Goal: Transaction & Acquisition: Purchase product/service

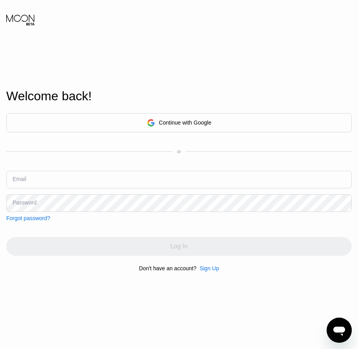
drag, startPoint x: 16, startPoint y: 298, endPoint x: 103, endPoint y: 296, distance: 86.5
click at [16, 298] on div "Welcome back! Continue with Google or Email Password Forgot password? Log In Do…" at bounding box center [179, 180] width 358 height 384
click at [204, 271] on div "Sign Up" at bounding box center [209, 268] width 20 height 6
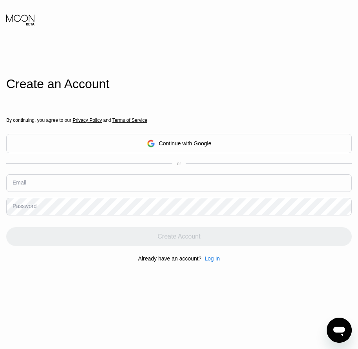
click at [42, 186] on input "text" at bounding box center [178, 183] width 345 height 18
paste input "[EMAIL_ADDRESS][DOMAIN_NAME]"
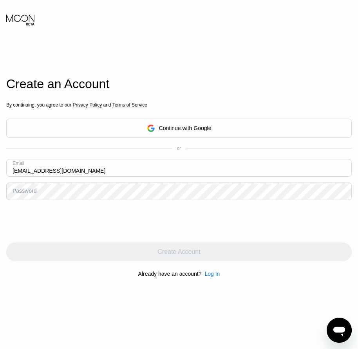
type input "[EMAIL_ADDRESS][DOMAIN_NAME]"
click at [28, 194] on div "Password" at bounding box center [25, 191] width 24 height 6
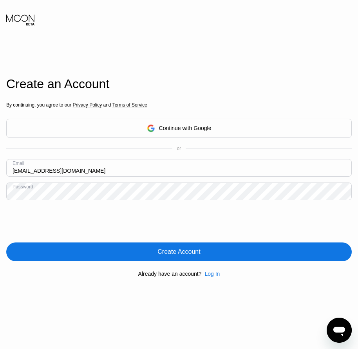
click at [186, 263] on div "By continuing, you agree to our Privacy Policy and Terms of Service Continue wi…" at bounding box center [178, 189] width 345 height 188
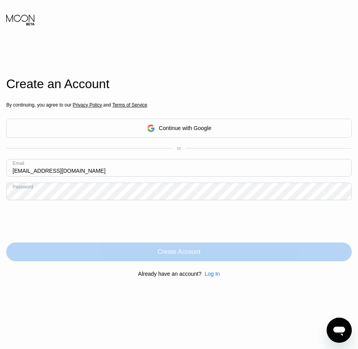
click at [185, 259] on div "Create Account" at bounding box center [178, 251] width 345 height 19
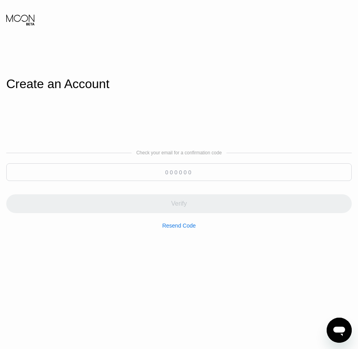
paste input "879739"
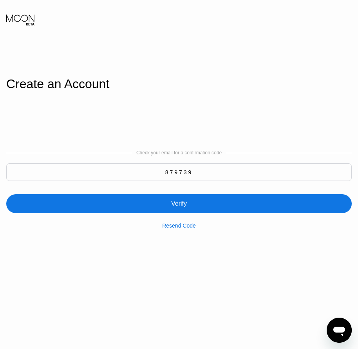
type input "879739"
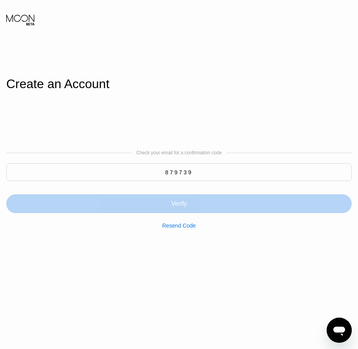
click at [181, 207] on div "Verify" at bounding box center [179, 204] width 16 height 8
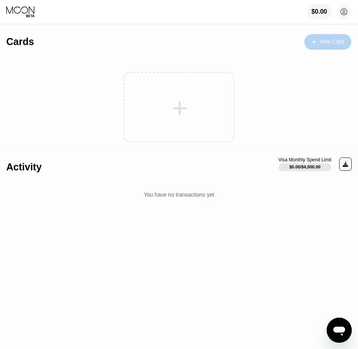
click at [322, 43] on div "New Card" at bounding box center [331, 41] width 24 height 7
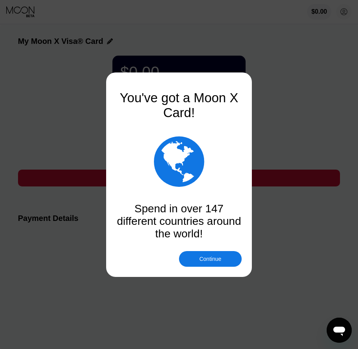
click at [204, 257] on div "Continue" at bounding box center [210, 259] width 22 height 6
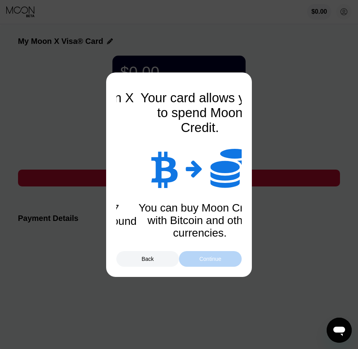
click at [209, 260] on div "Continue" at bounding box center [210, 259] width 22 height 6
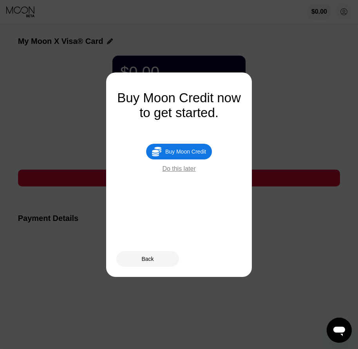
click at [191, 153] on div "Buy Moon Credit" at bounding box center [185, 151] width 41 height 6
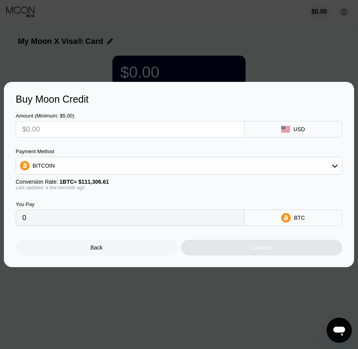
click at [116, 251] on div "Back" at bounding box center [97, 248] width 162 height 16
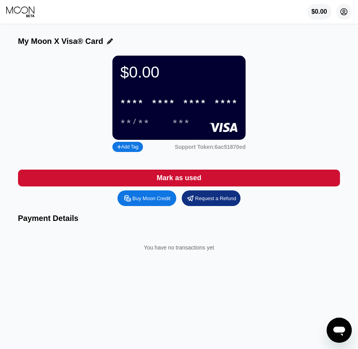
click at [343, 12] on icon at bounding box center [344, 12] width 4 height 4
